Goal: Task Accomplishment & Management: Complete application form

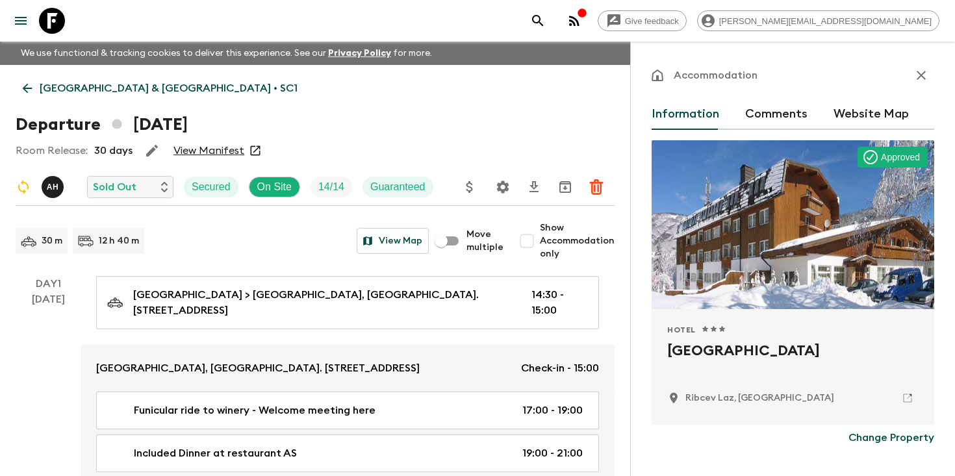
scroll to position [898, 0]
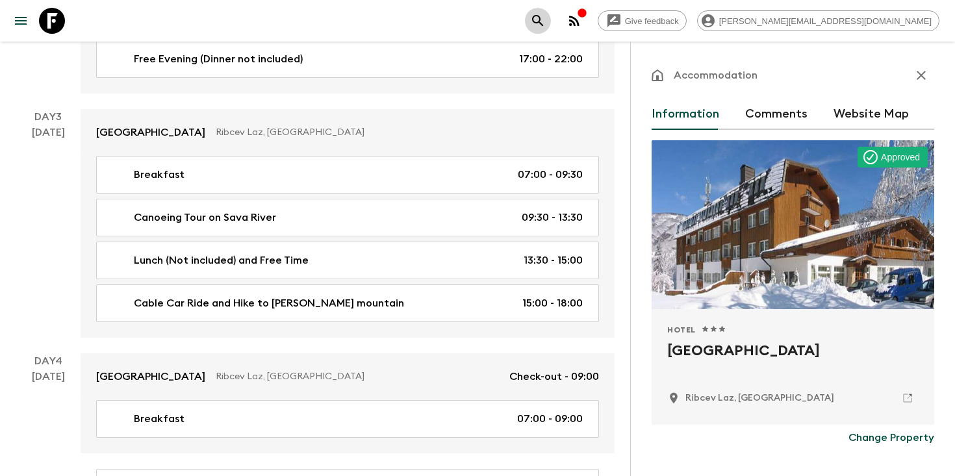
click at [546, 21] on icon "search adventures" at bounding box center [538, 21] width 16 height 16
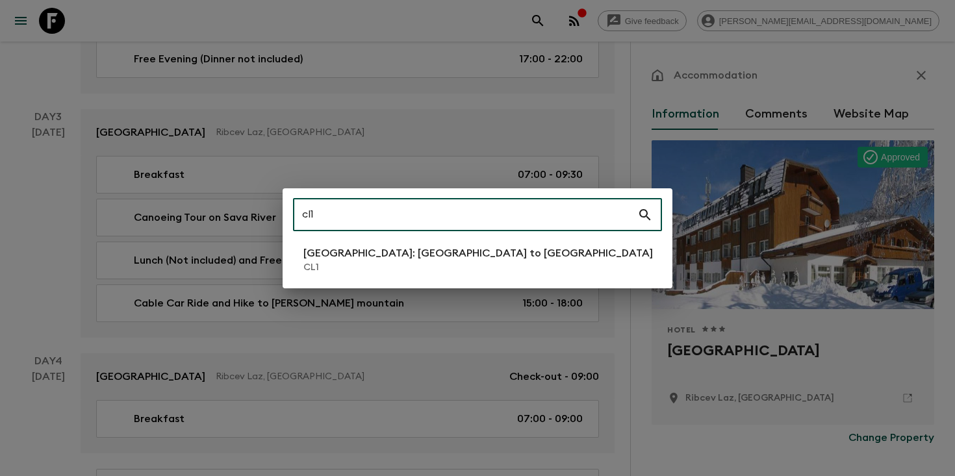
type input "cl1"
click at [346, 281] on div "cl1 ​ [GEOGRAPHIC_DATA]: [GEOGRAPHIC_DATA] to Patagonia CL1" at bounding box center [478, 238] width 390 height 100
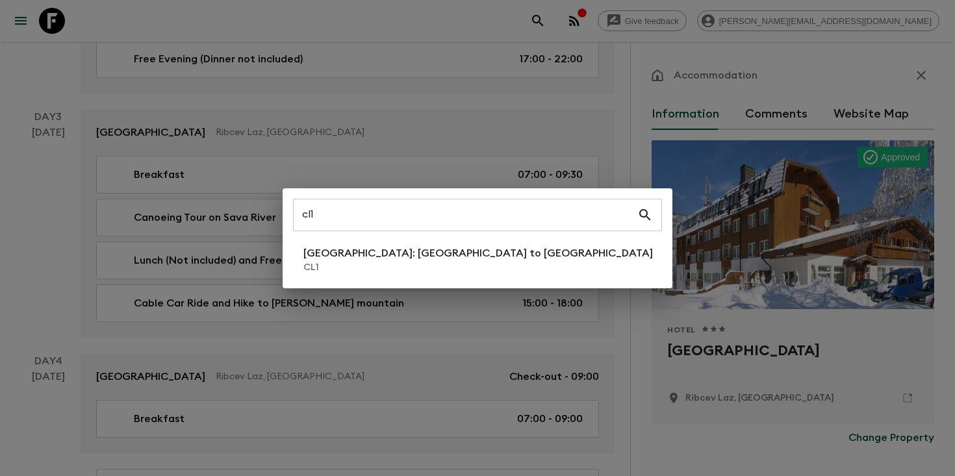
click at [353, 255] on p "[GEOGRAPHIC_DATA]: [GEOGRAPHIC_DATA] to [GEOGRAPHIC_DATA]" at bounding box center [477, 254] width 349 height 16
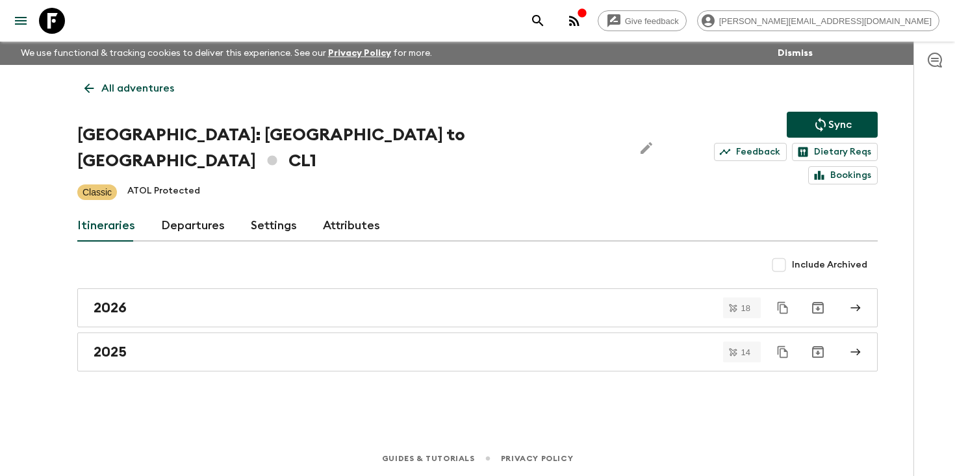
click at [198, 210] on link "Departures" at bounding box center [193, 225] width 64 height 31
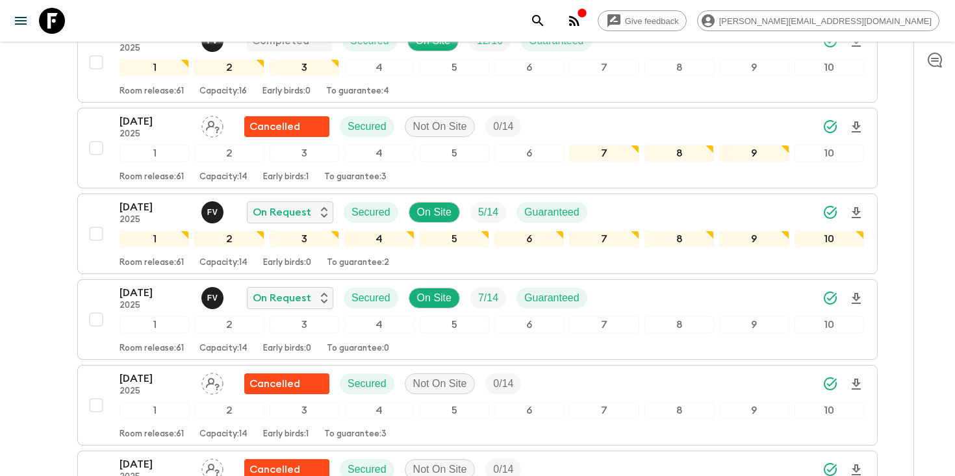
scroll to position [2410, 0]
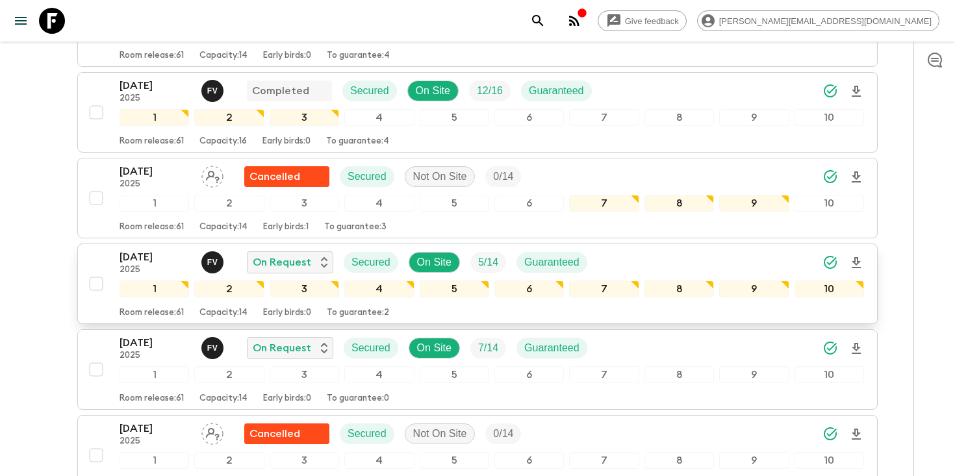
click at [151, 249] on p "[DATE]" at bounding box center [155, 257] width 71 height 16
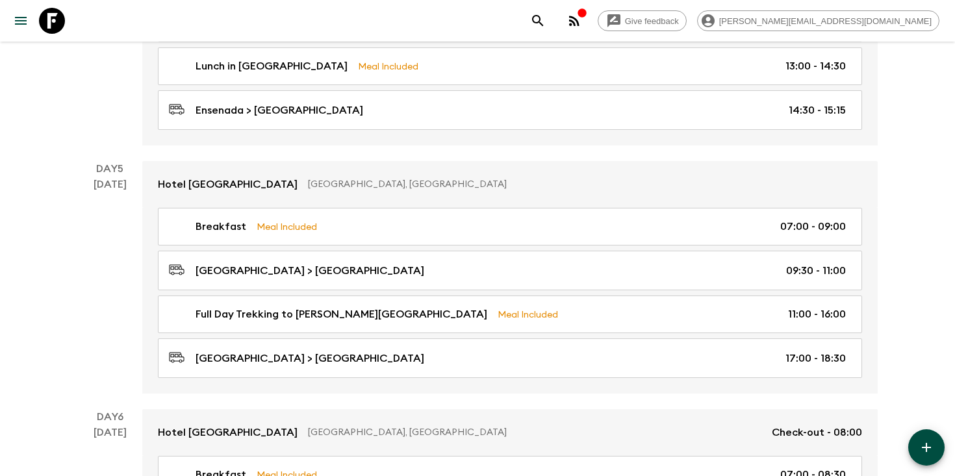
scroll to position [1475, 0]
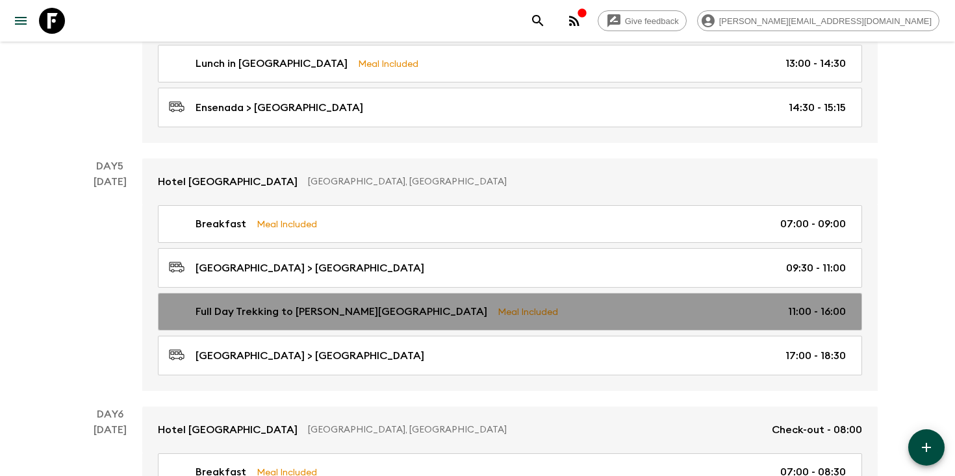
click at [541, 309] on div "Full Day Trekking to [GEOGRAPHIC_DATA][PERSON_NAME] Meal Included 11:00 - 16:00" at bounding box center [507, 312] width 677 height 16
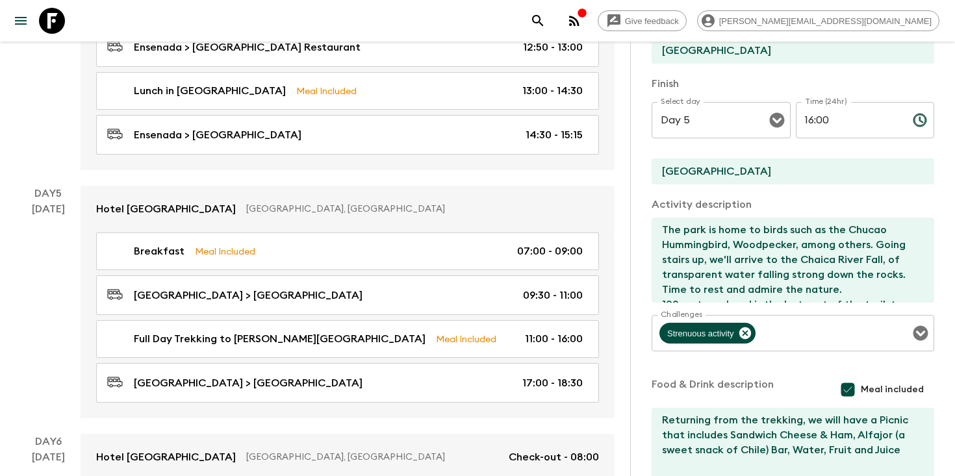
scroll to position [307, 0]
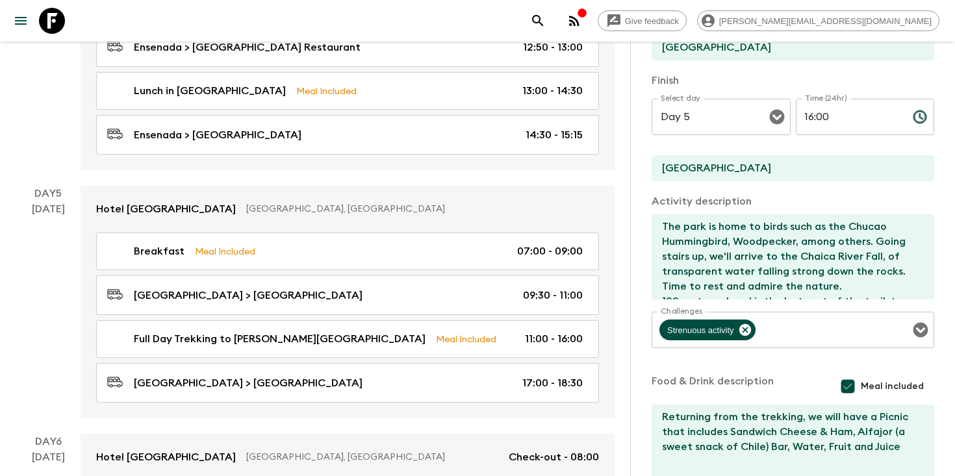
click at [801, 271] on textarea "The park is home to birds such as the Chucao Hummingbird, Woodpecker, among oth…" at bounding box center [787, 256] width 272 height 85
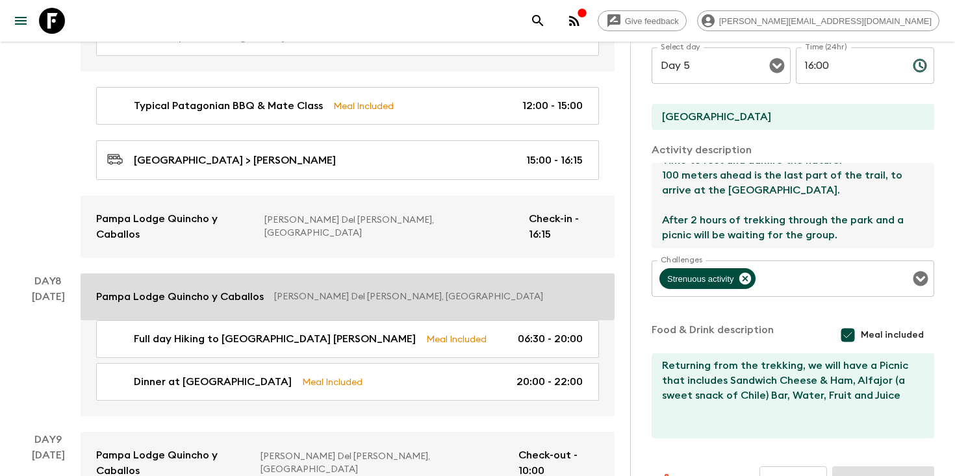
scroll to position [2442, 0]
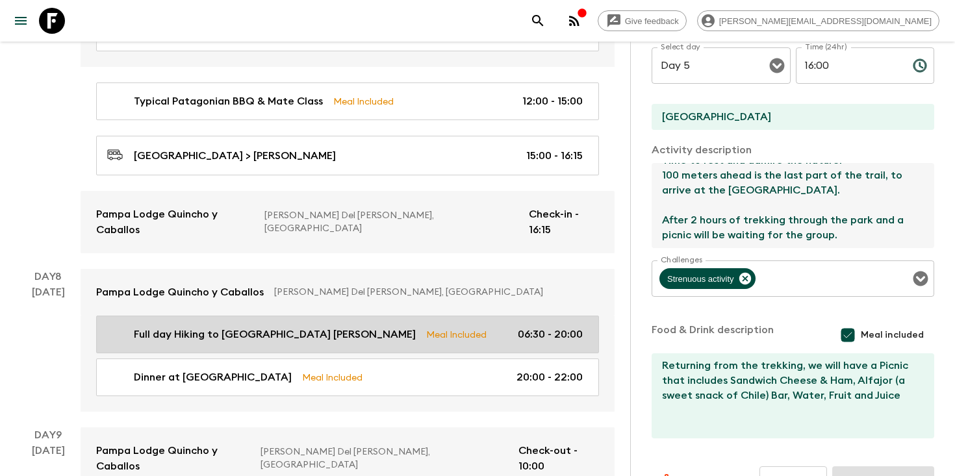
click at [425, 327] on div "Full day Hiking to Mirador Base [PERSON_NAME] Meal Included 06:30 - 20:00" at bounding box center [344, 335] width 475 height 16
type input "Full day Hiking to [GEOGRAPHIC_DATA] [PERSON_NAME]"
type input "[PERSON_NAME] Del [PERSON_NAME]"
type textarea "We will begin trekking to the [PERSON_NAME][GEOGRAPHIC_DATA] where from above y…"
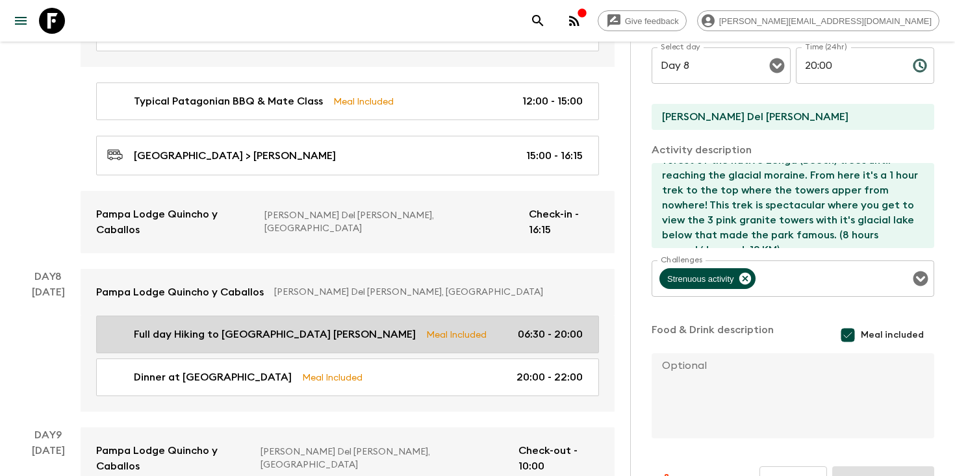
type input "Day 8"
type input "06:30"
type input "Day 8"
type input "20:00"
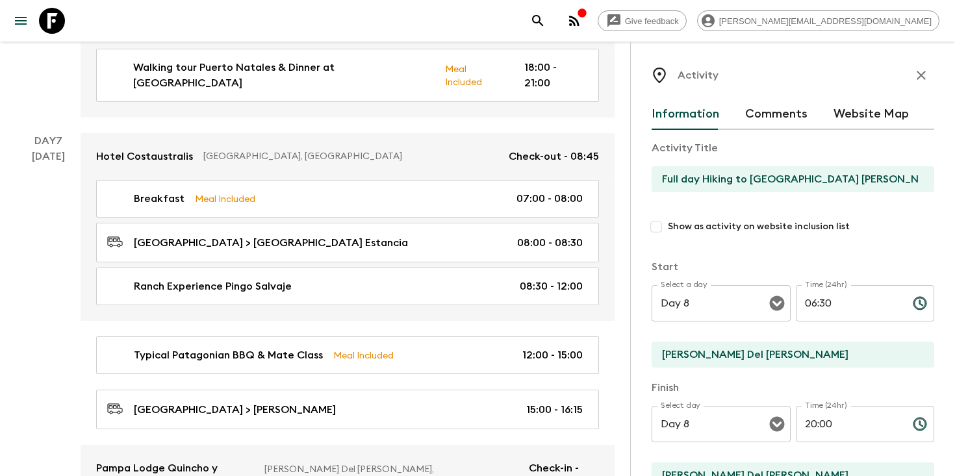
scroll to position [2187, 0]
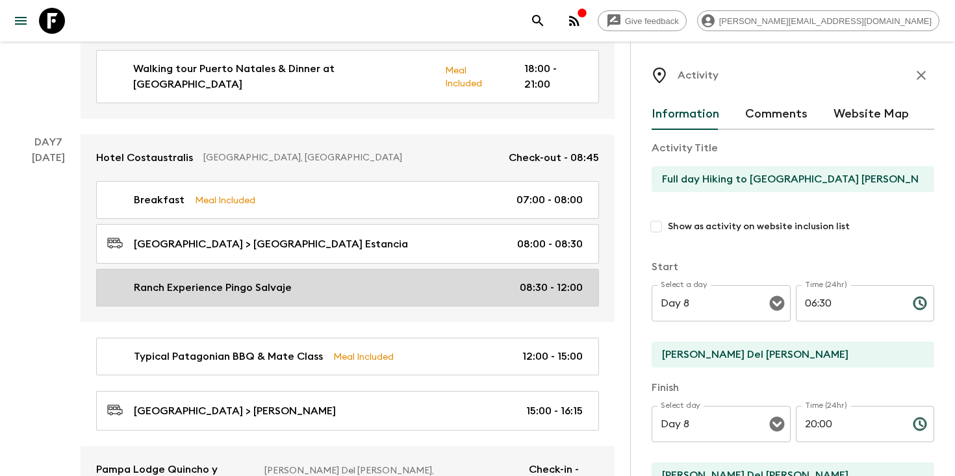
click at [325, 269] on link "Ranch Experience Pingo Salvaje 08:30 - 12:00" at bounding box center [347, 288] width 503 height 38
type input "Ranch Experience Pingo Salvaje"
type input "Pingo Salvaje - [GEOGRAPHIC_DATA]"
type textarea "Travel to [GEOGRAPHIC_DATA], ranch located in [GEOGRAPHIC_DATA], 25 kilometers …"
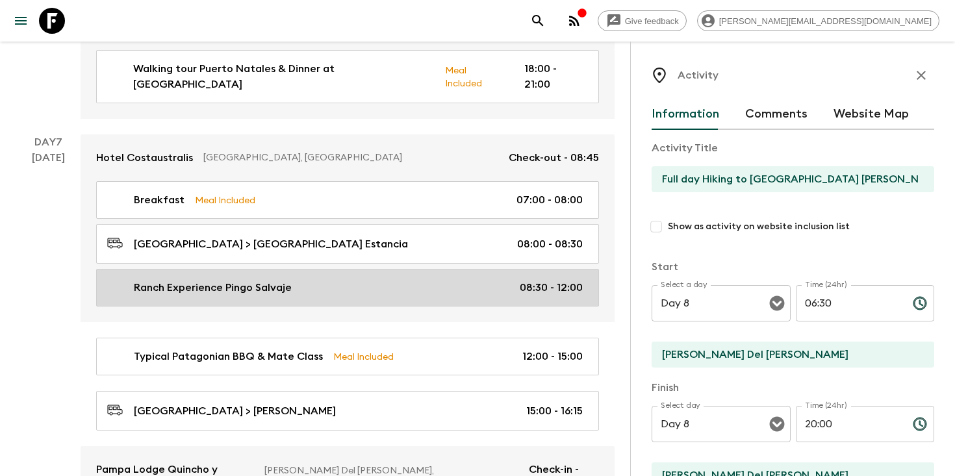
checkbox input "false"
type input "Day 7"
type input "08:30"
type input "Day 7"
type input "12:00"
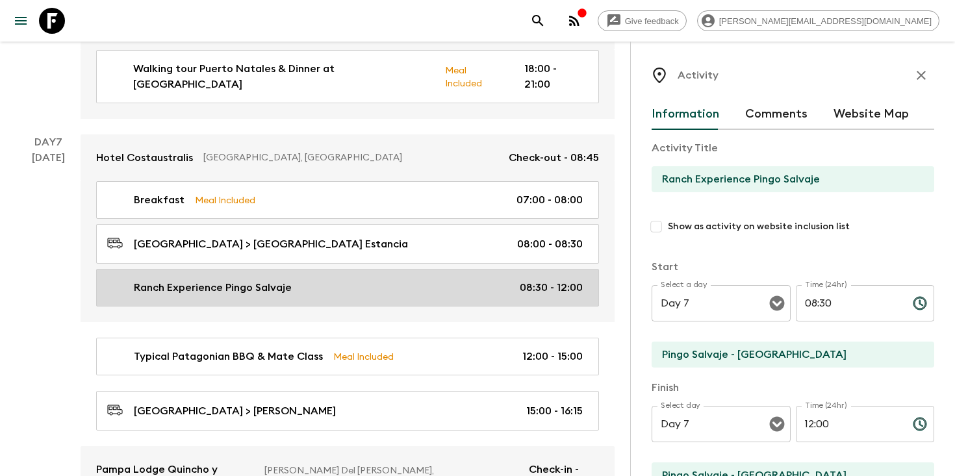
click at [538, 280] on p "08:30 - 12:00" at bounding box center [551, 288] width 63 height 16
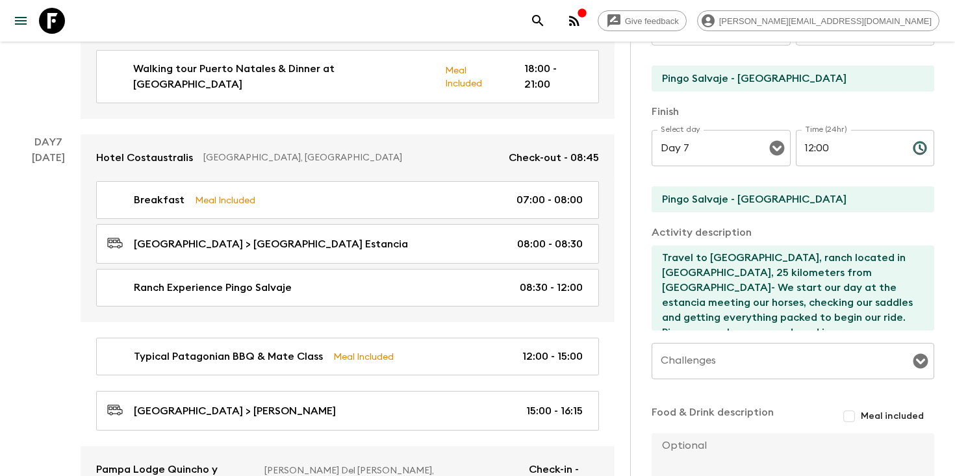
scroll to position [277, 0]
click at [838, 303] on textarea "Travel to [GEOGRAPHIC_DATA], ranch located in [GEOGRAPHIC_DATA], 25 kilometers …" at bounding box center [787, 286] width 272 height 85
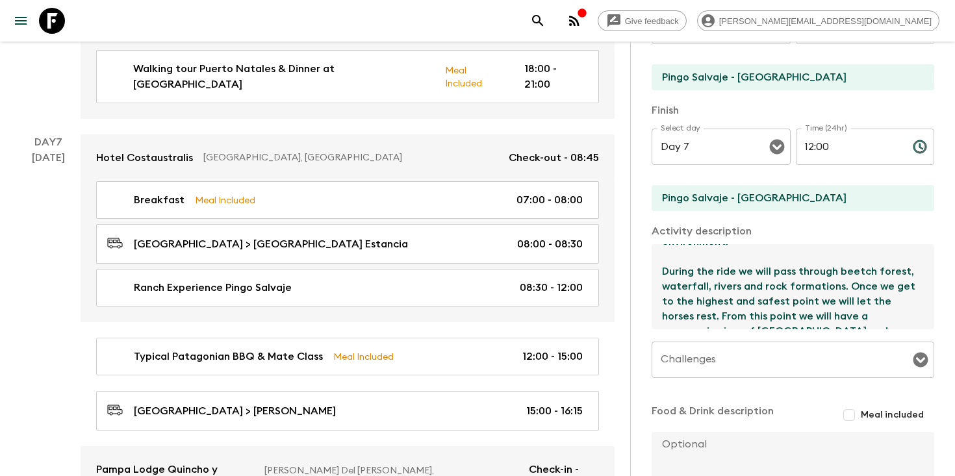
scroll to position [278, 0]
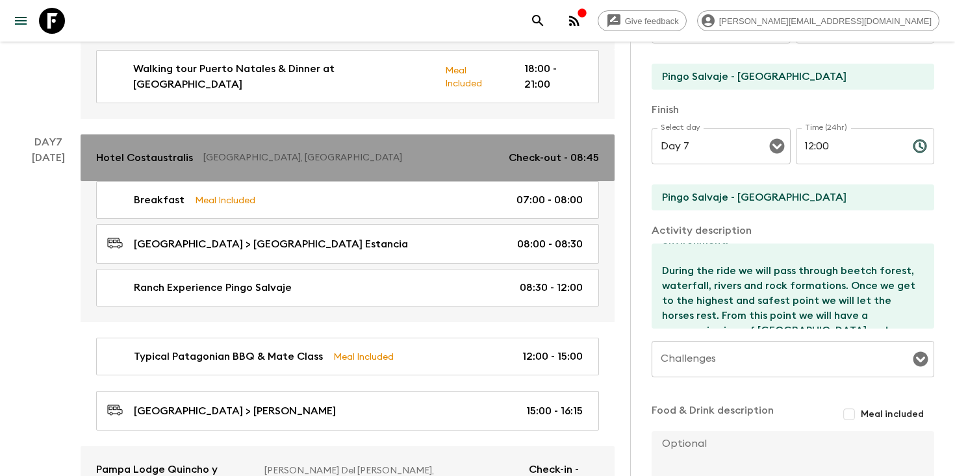
click at [260, 151] on p "[GEOGRAPHIC_DATA], [GEOGRAPHIC_DATA]" at bounding box center [350, 157] width 295 height 13
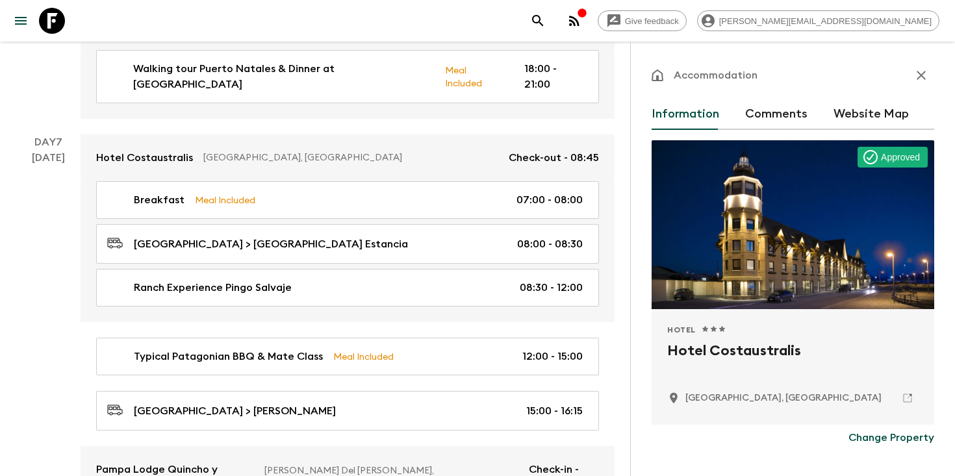
click at [772, 399] on p "[GEOGRAPHIC_DATA], [GEOGRAPHIC_DATA]" at bounding box center [783, 398] width 196 height 13
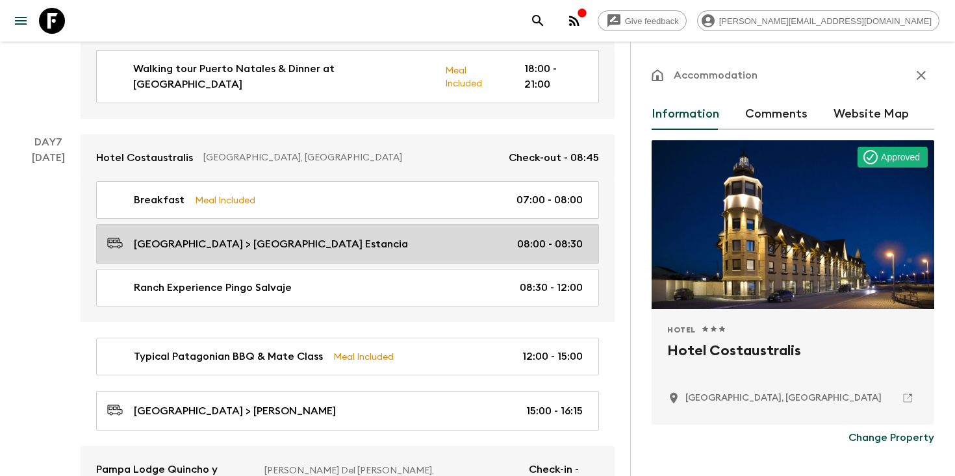
click at [342, 235] on div "[GEOGRAPHIC_DATA] > [GEOGRAPHIC_DATA] Estancia 08:00 - 08:30" at bounding box center [344, 244] width 475 height 18
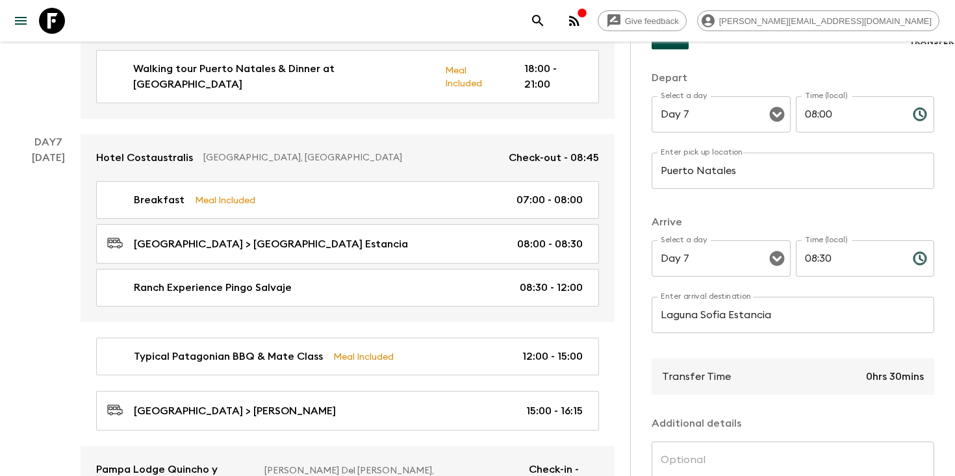
scroll to position [149, 0]
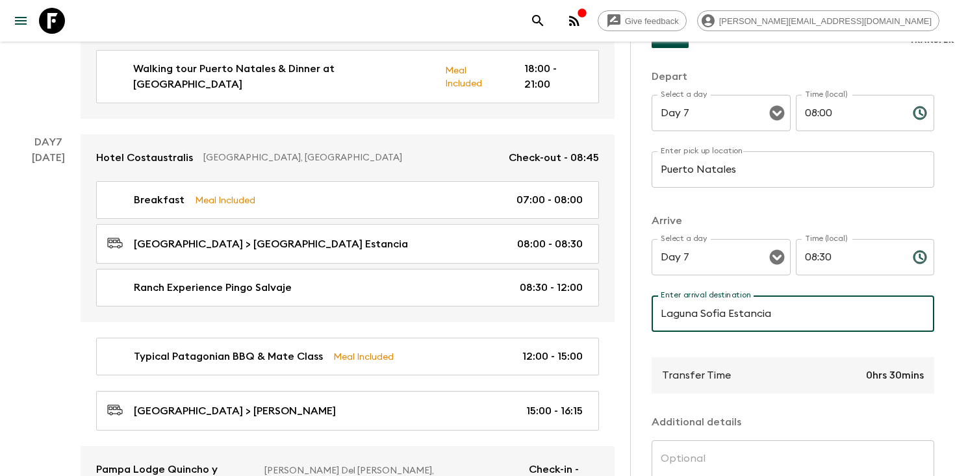
click at [735, 314] on input "Laguna Sofia Estancia" at bounding box center [792, 314] width 283 height 36
type input "Laguna Sofia Estancia"
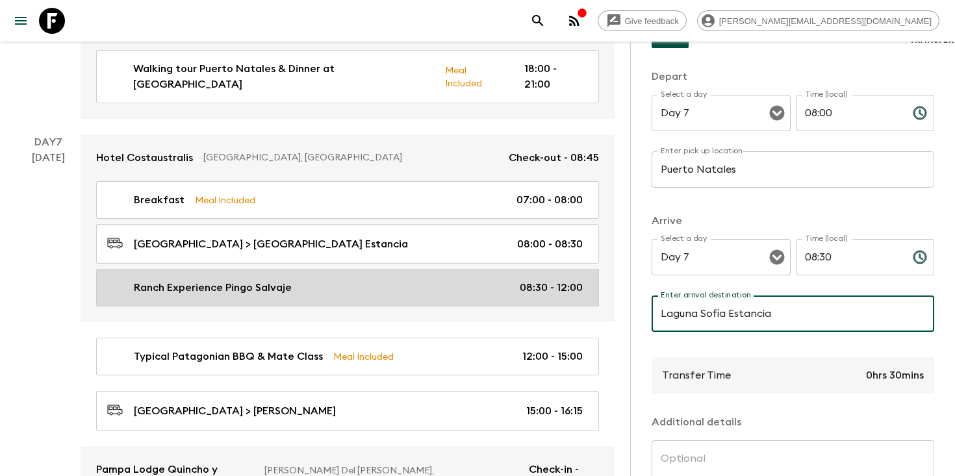
click at [373, 280] on div "Ranch Experience Pingo Salvaje 08:30 - 12:00" at bounding box center [344, 288] width 475 height 16
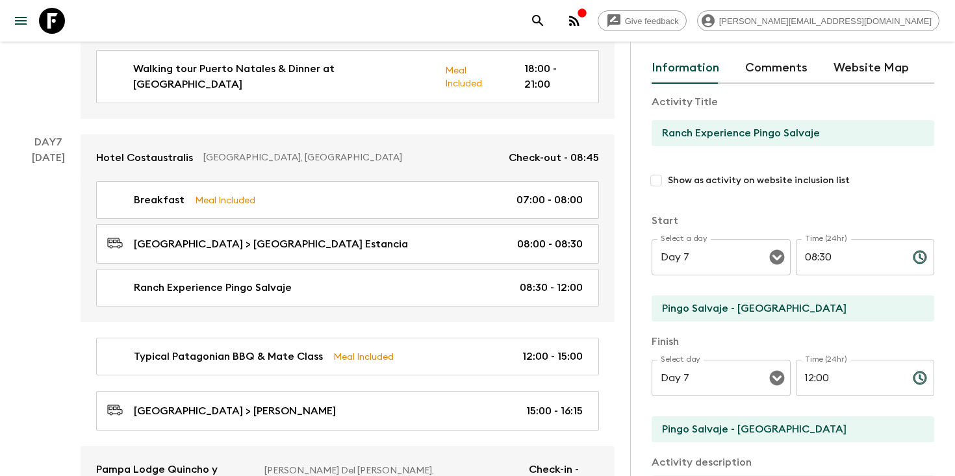
scroll to position [49, 0]
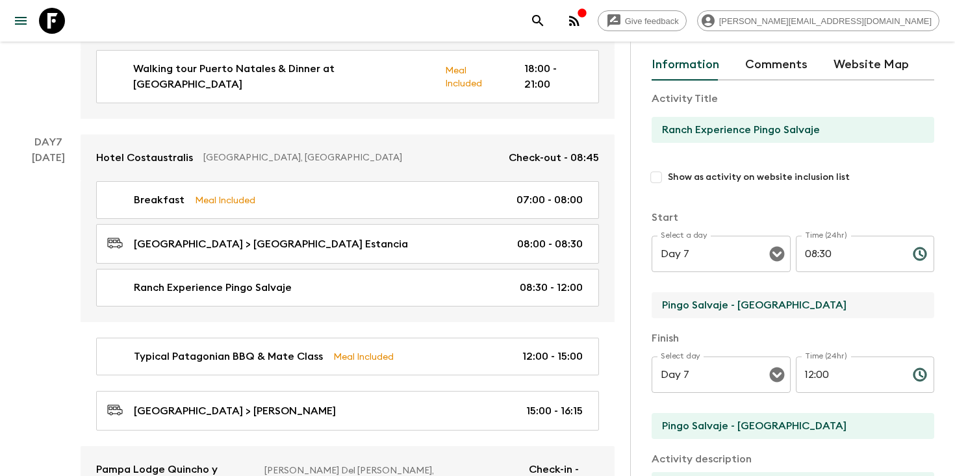
click at [755, 306] on input "Pingo Salvaje - [GEOGRAPHIC_DATA]" at bounding box center [787, 305] width 272 height 26
